Goal: Use online tool/utility: Utilize a website feature to perform a specific function

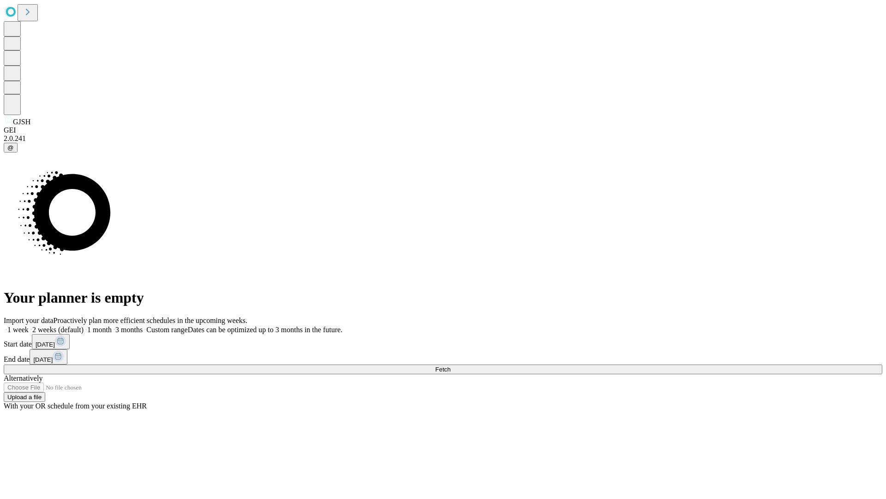
click at [451, 366] on span "Fetch" at bounding box center [442, 369] width 15 height 7
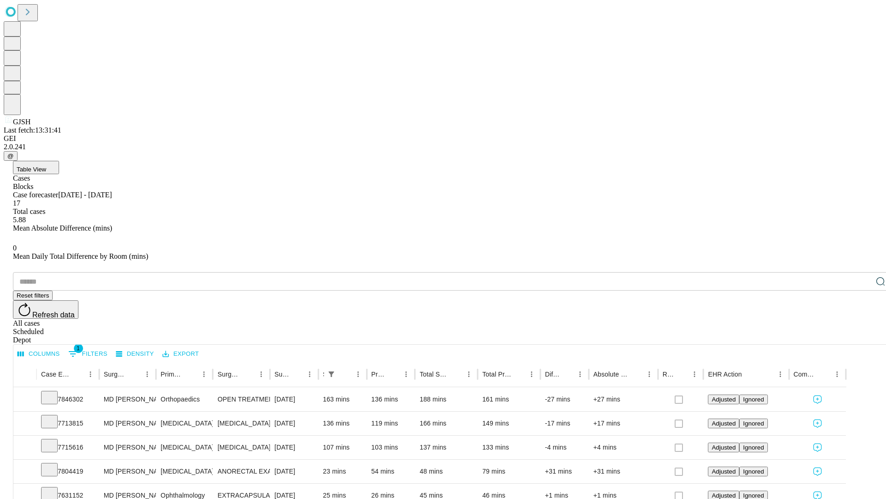
click at [46, 166] on span "Table View" at bounding box center [32, 169] width 30 height 7
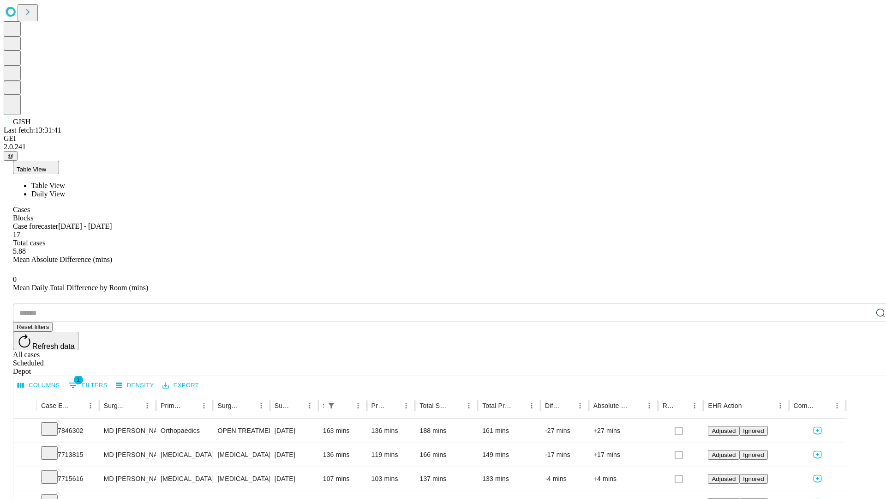
click at [65, 190] on span "Daily View" at bounding box center [48, 194] width 34 height 8
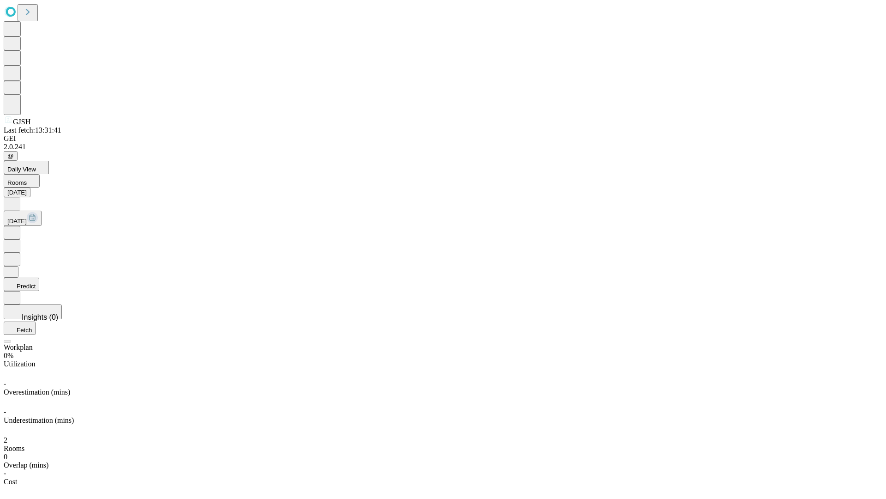
click at [39, 277] on button "Predict" at bounding box center [22, 283] width 36 height 13
